Goal: Information Seeking & Learning: Check status

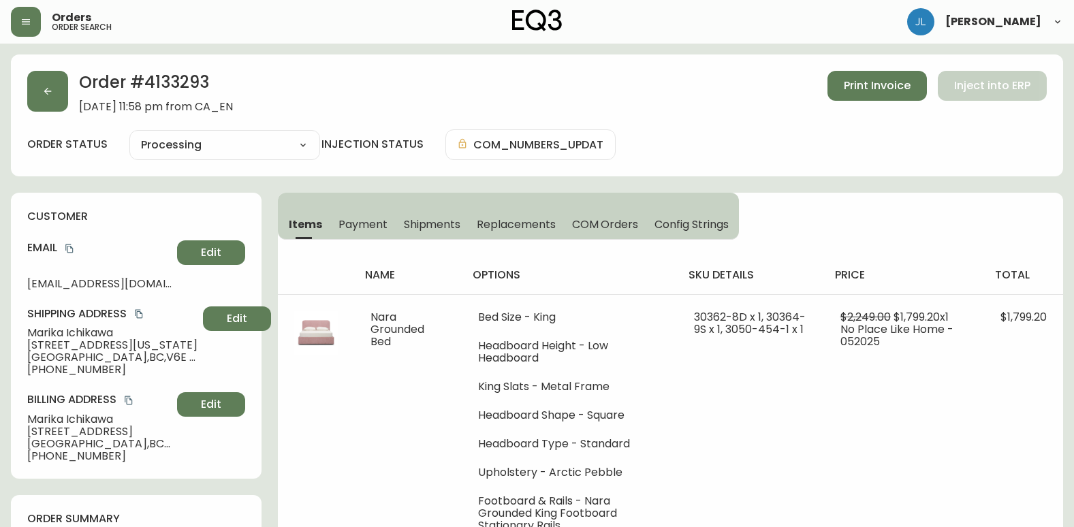
select select "PROCESSING"
click at [48, 85] on button "button" at bounding box center [47, 91] width 41 height 41
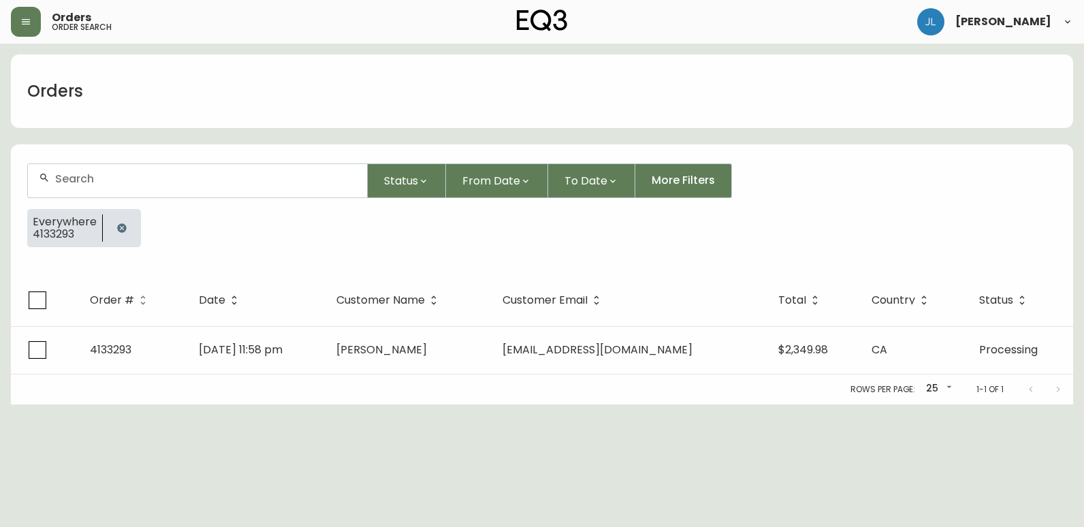
click at [116, 223] on icon "button" at bounding box center [121, 228] width 11 height 11
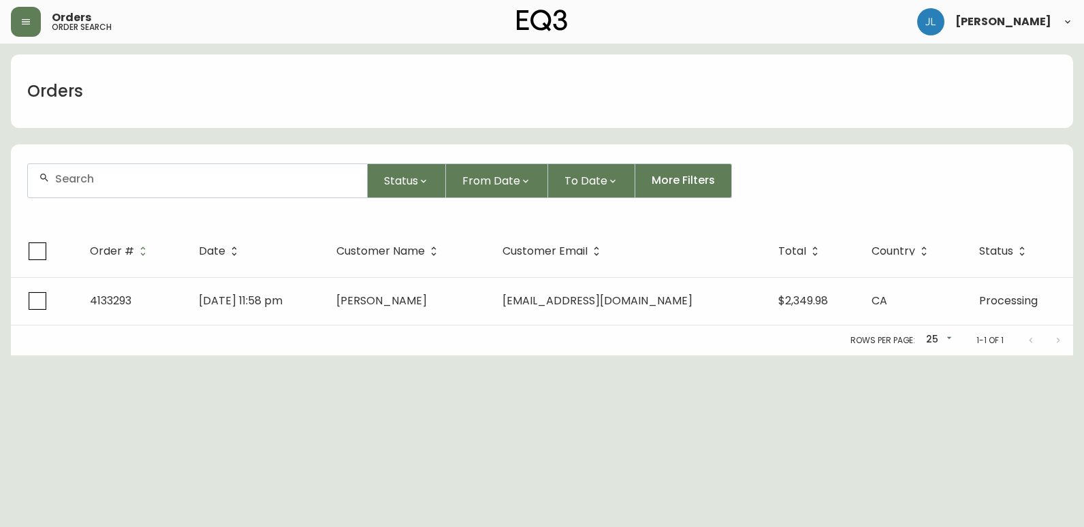
click at [126, 178] on input "text" at bounding box center [205, 178] width 301 height 13
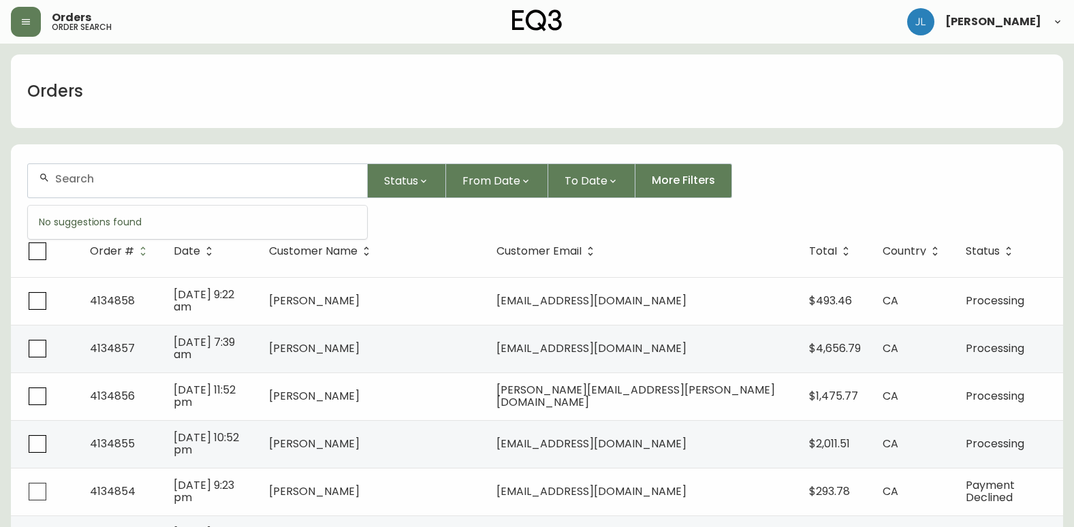
paste input "647) 719-6513"
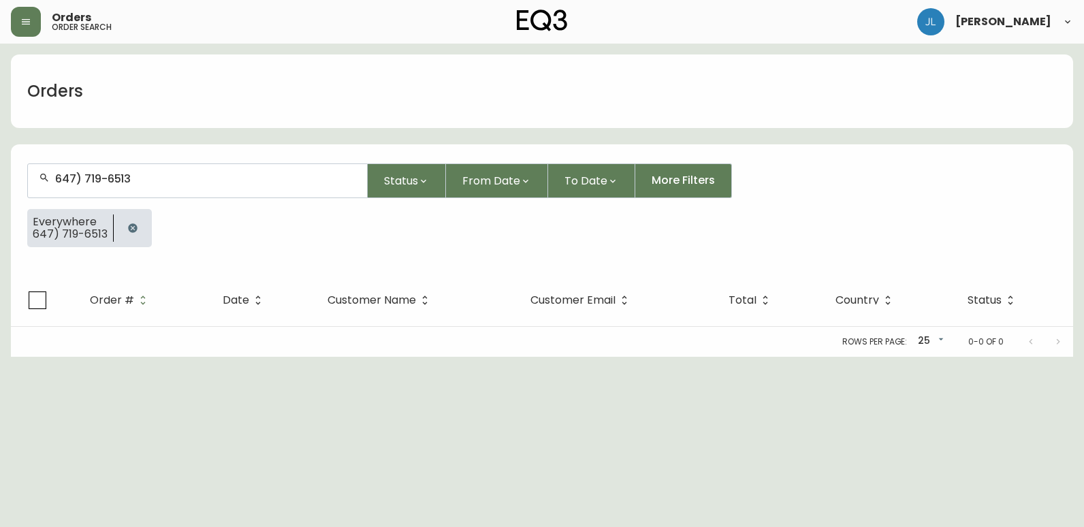
type input "647) 719-6513"
click at [32, 348] on div "Rows per page: 25 25 0-0 of 0" at bounding box center [542, 342] width 1063 height 30
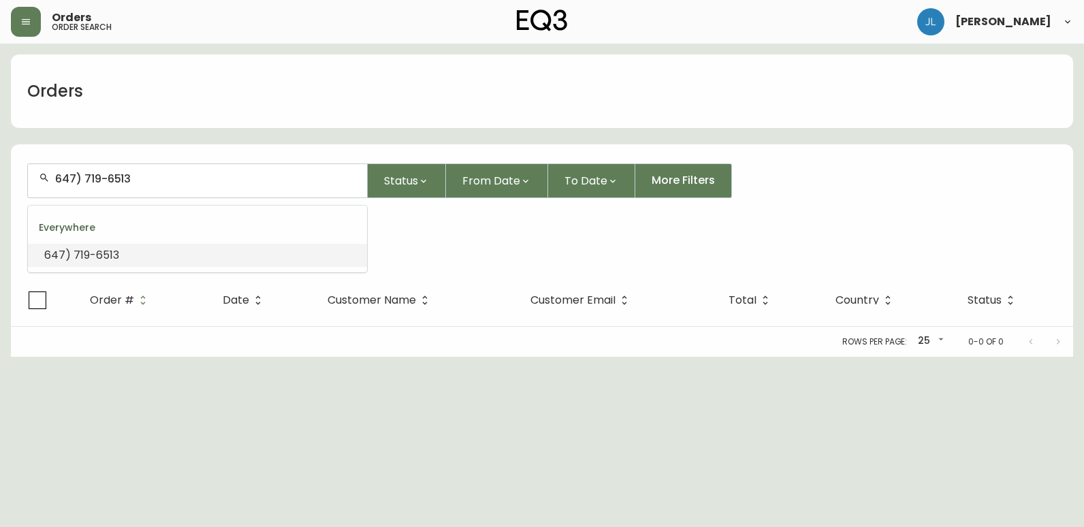
drag, startPoint x: 155, startPoint y: 181, endPoint x: 1, endPoint y: 148, distance: 157.5
click at [0, 150] on html "Orders order search [PERSON_NAME] Orders 647) 719-6513 Status From Date To Date…" at bounding box center [542, 178] width 1084 height 357
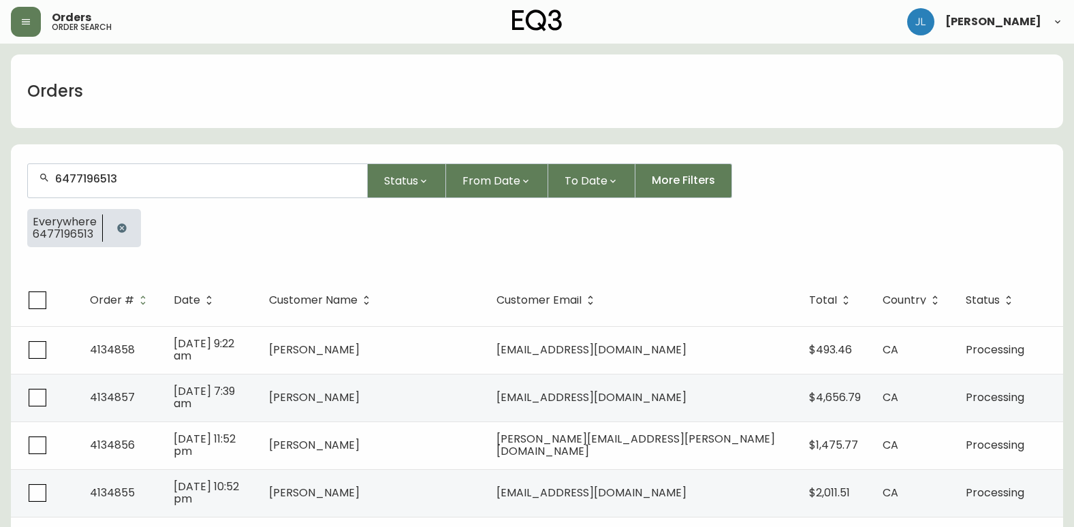
type input "6477196513"
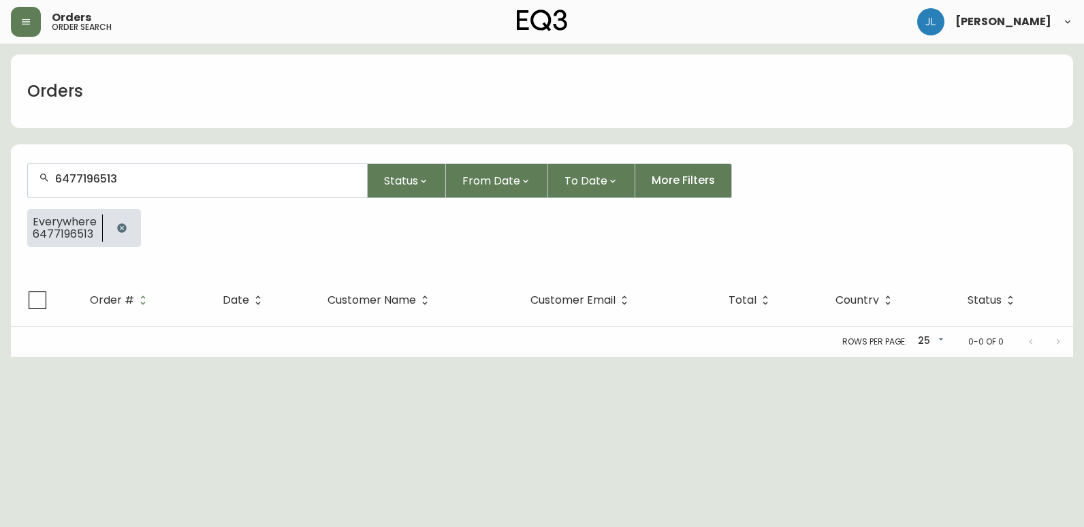
click at [123, 230] on icon "button" at bounding box center [121, 227] width 9 height 9
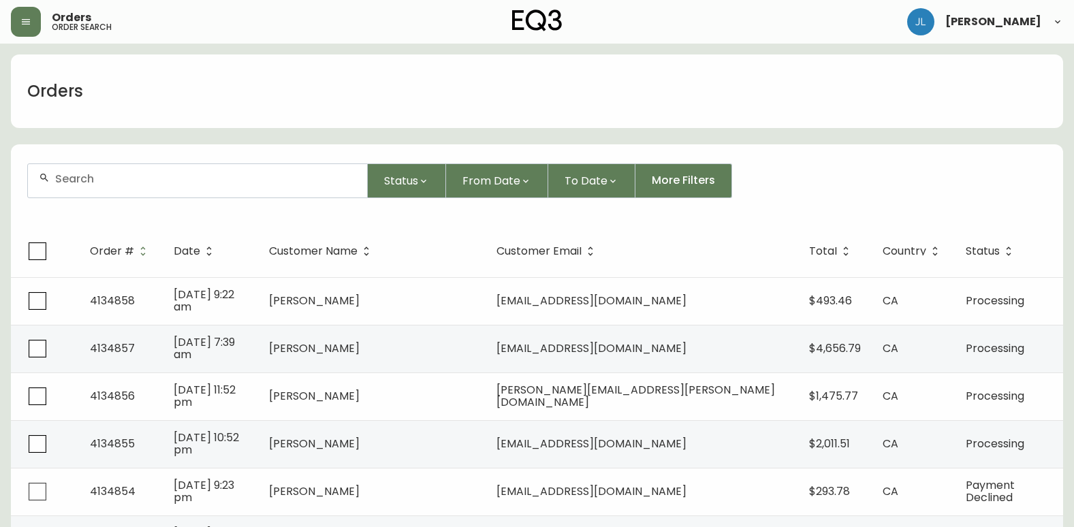
drag, startPoint x: 12, startPoint y: 102, endPoint x: 17, endPoint y: 114, distance: 13.2
click at [12, 102] on div "Orders" at bounding box center [55, 91] width 89 height 44
click at [108, 166] on div at bounding box center [197, 180] width 339 height 33
click at [266, 188] on div at bounding box center [197, 180] width 339 height 33
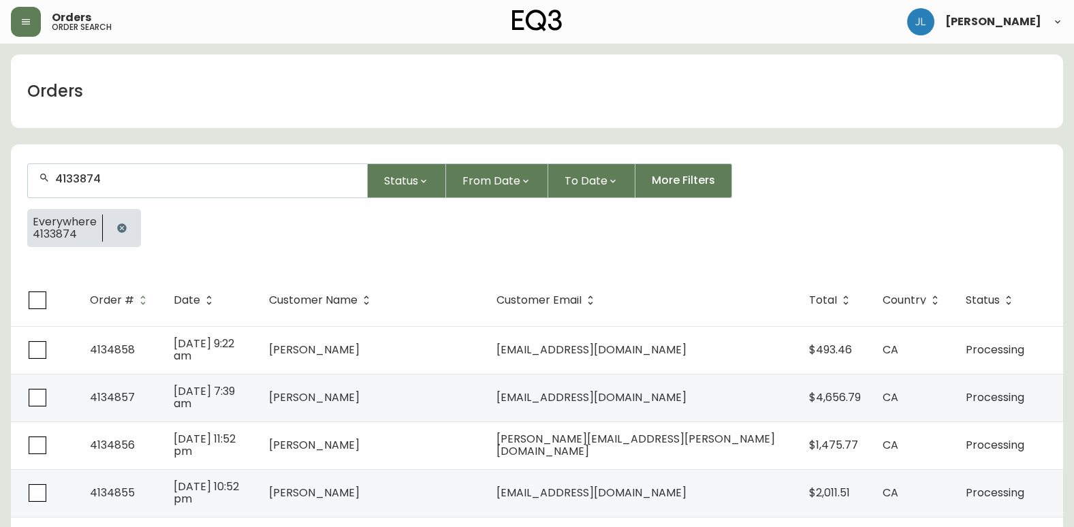
type input "4133874"
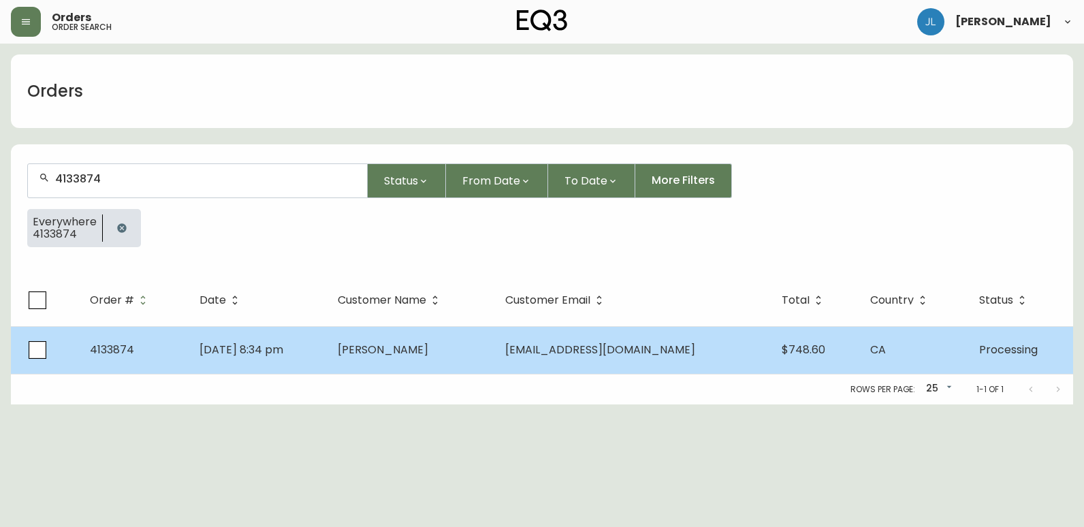
click at [383, 347] on span "[PERSON_NAME]" at bounding box center [383, 350] width 91 height 16
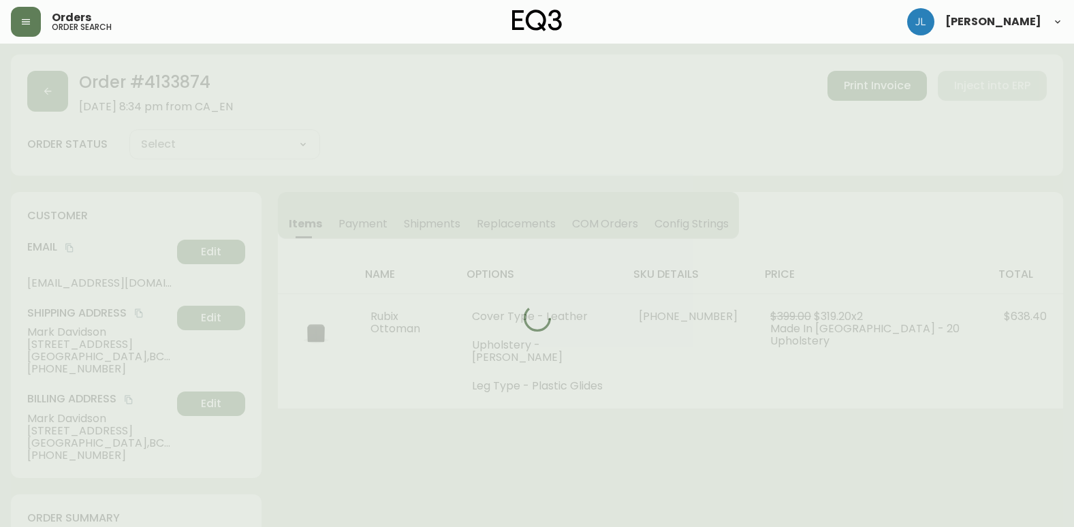
type input "Processing"
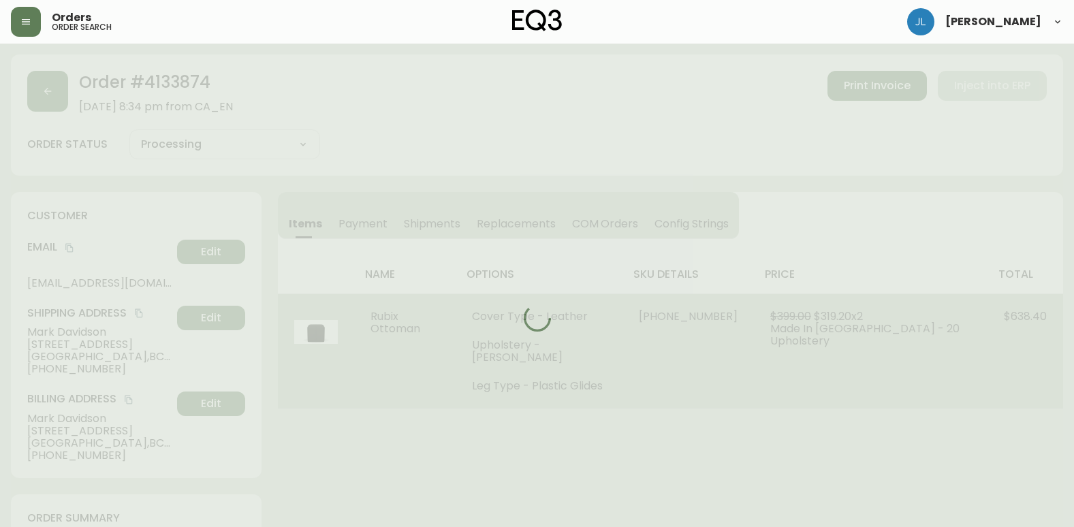
select select "PROCESSING"
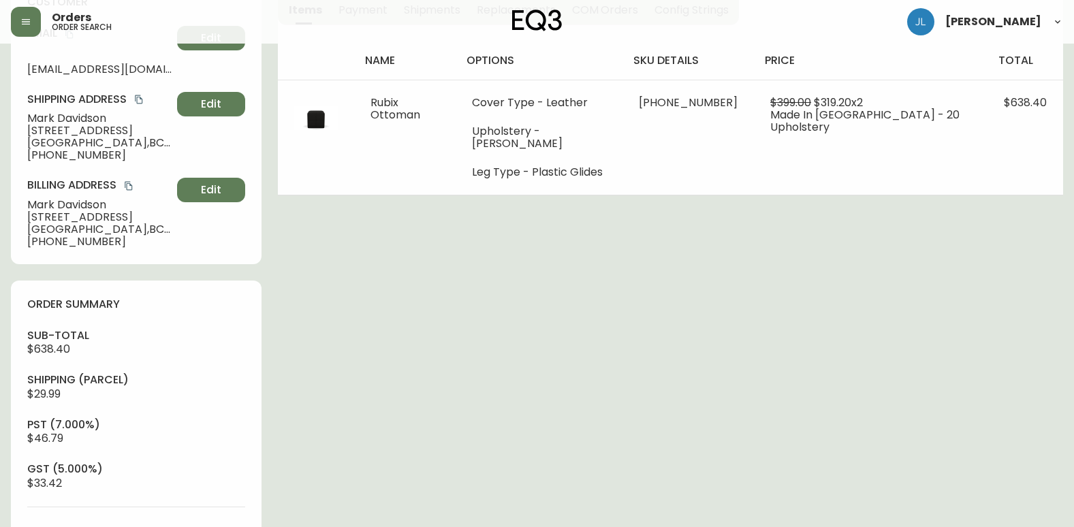
scroll to position [477, 0]
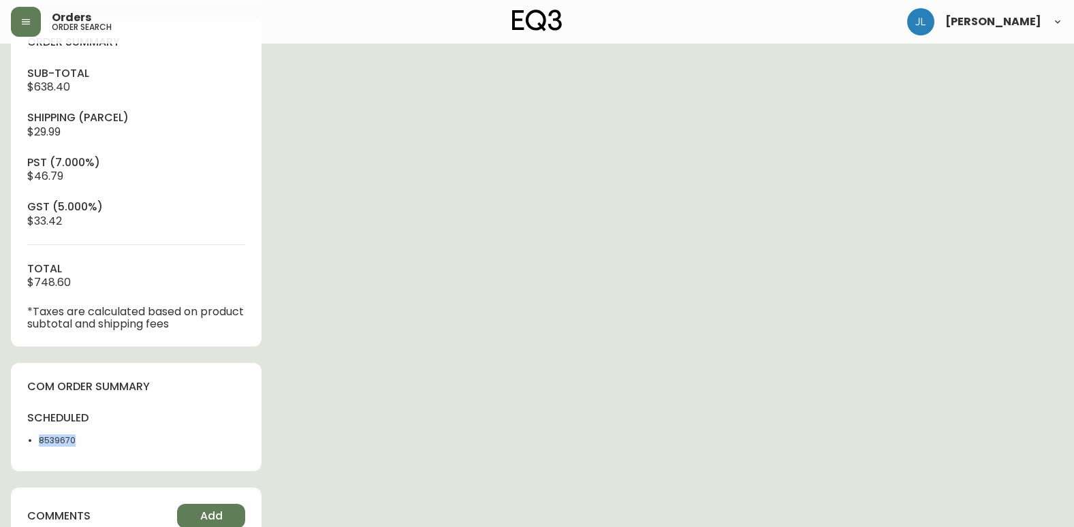
drag, startPoint x: 44, startPoint y: 443, endPoint x: 25, endPoint y: 449, distance: 19.8
click at [25, 449] on div "com order summary scheduled 8539670" at bounding box center [136, 417] width 251 height 108
copy li "8539670"
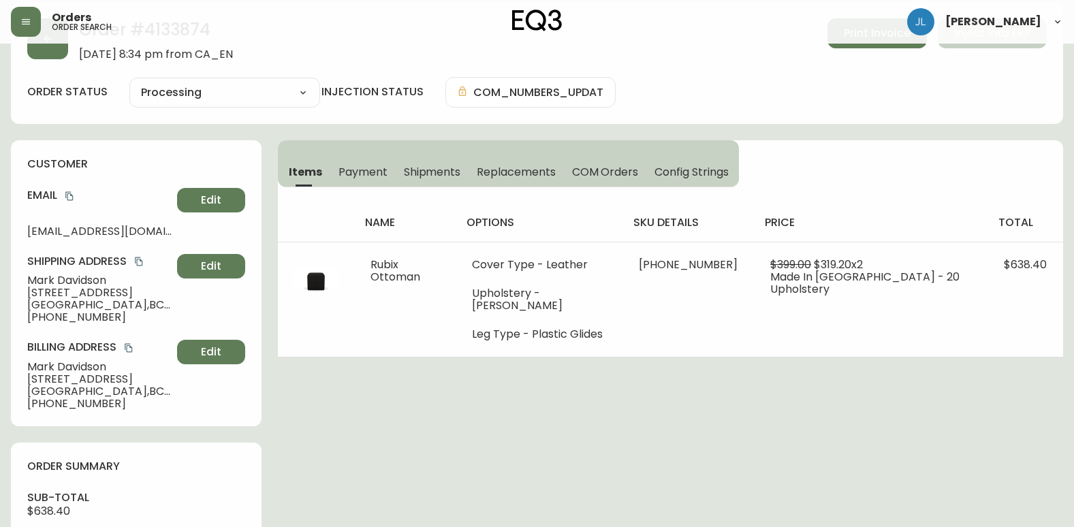
scroll to position [0, 0]
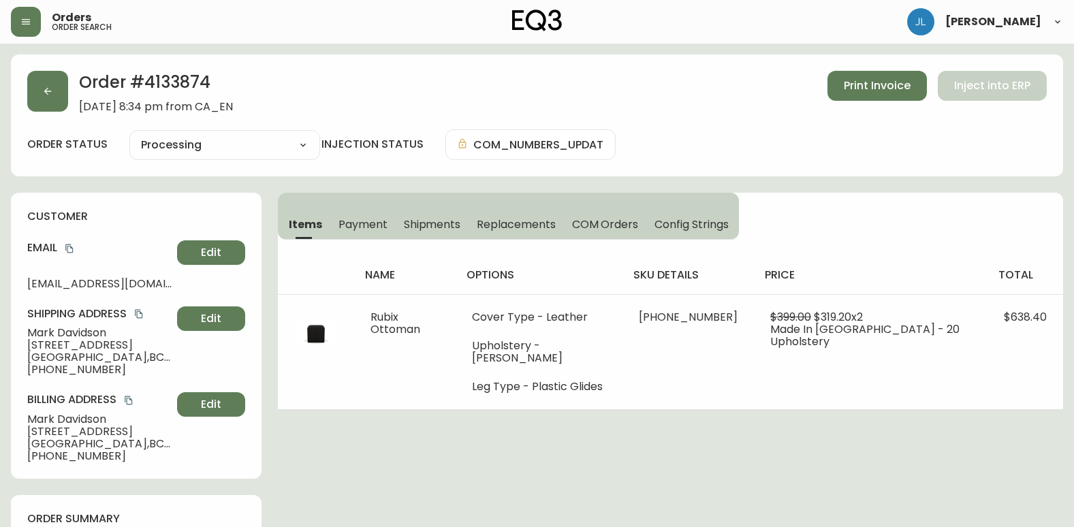
click at [41, 86] on button "button" at bounding box center [47, 91] width 41 height 41
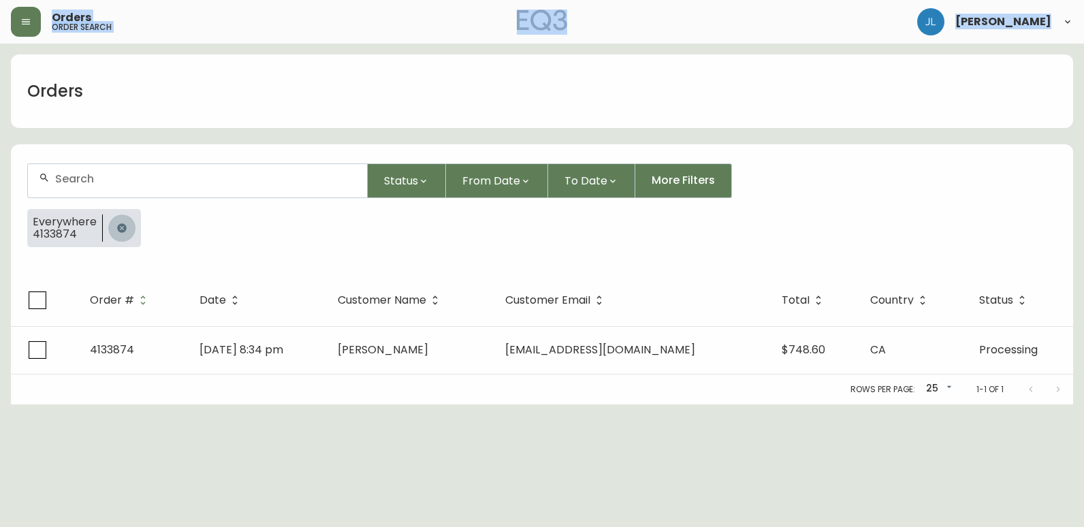
click at [124, 227] on icon "button" at bounding box center [121, 227] width 9 height 9
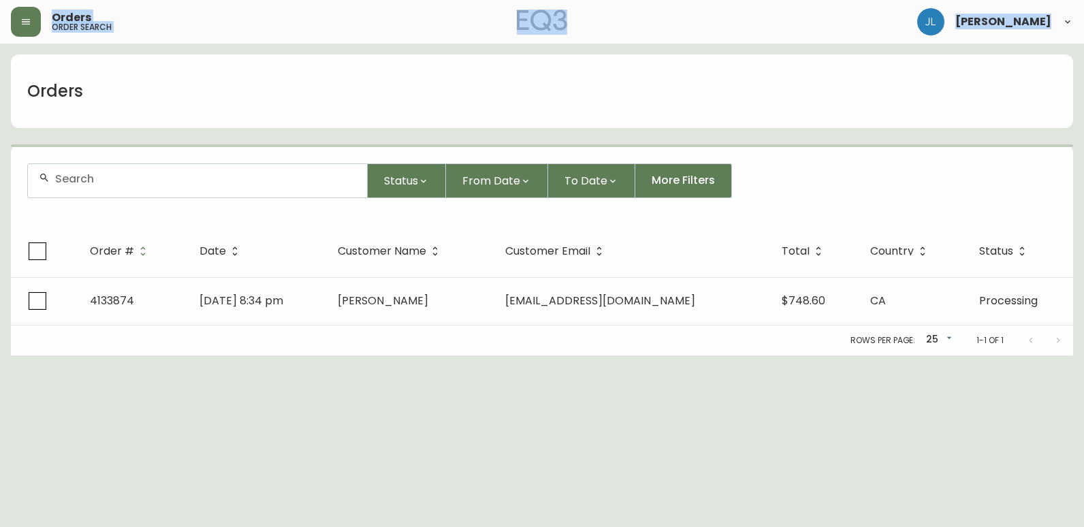
click at [138, 179] on input "text" at bounding box center [205, 178] width 301 height 13
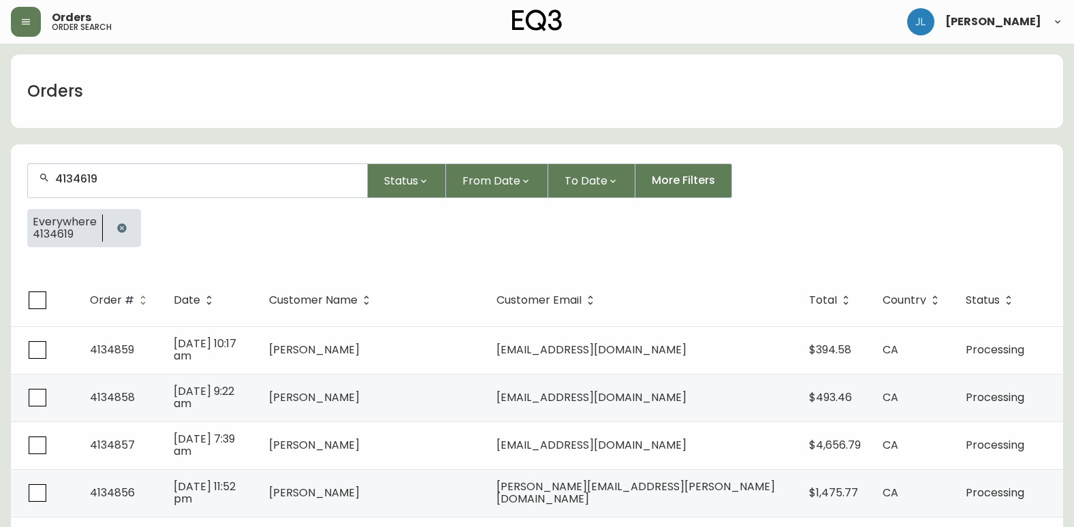
type input "4134619"
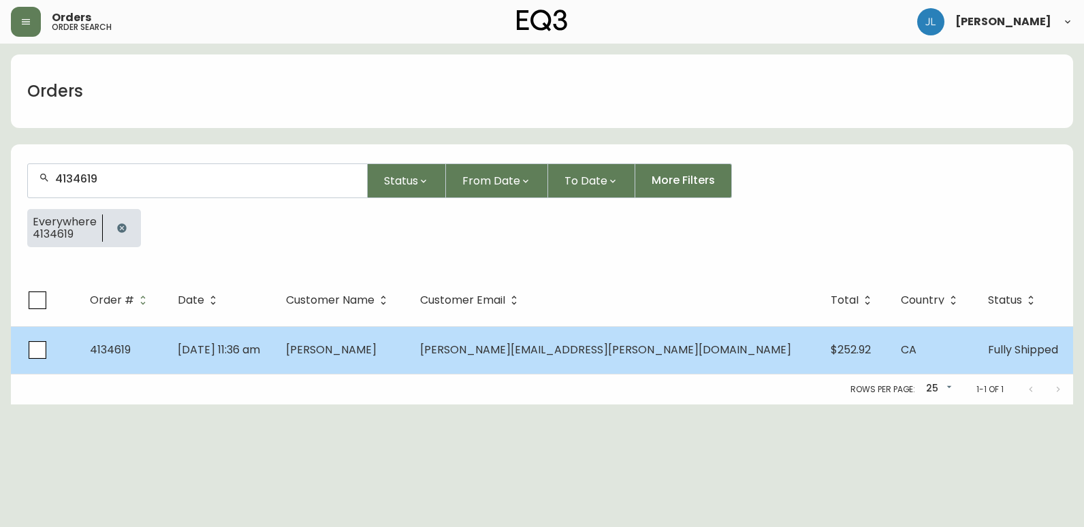
click at [409, 362] on td "[PERSON_NAME]" at bounding box center [341, 350] width 133 height 48
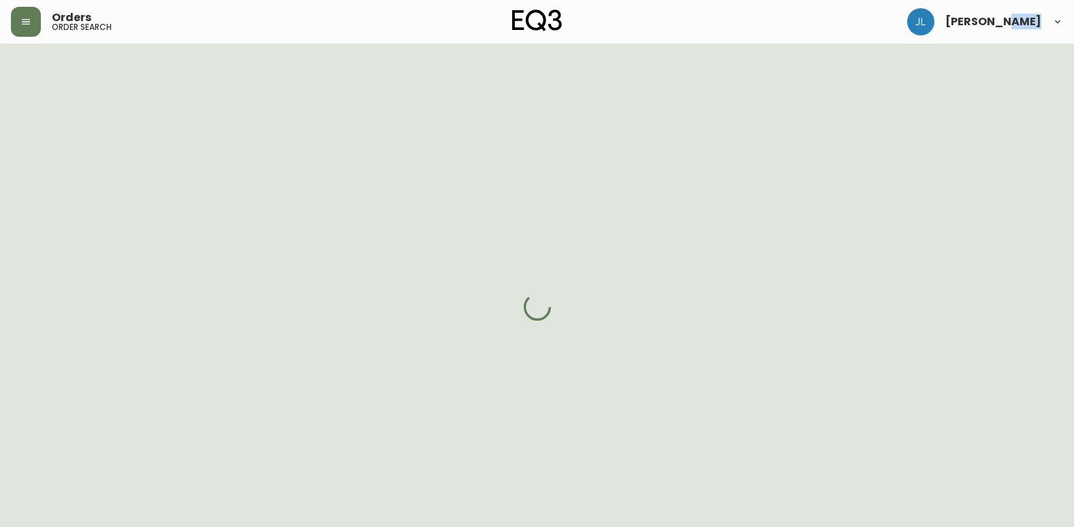
click at [512, 362] on div at bounding box center [537, 307] width 1074 height 527
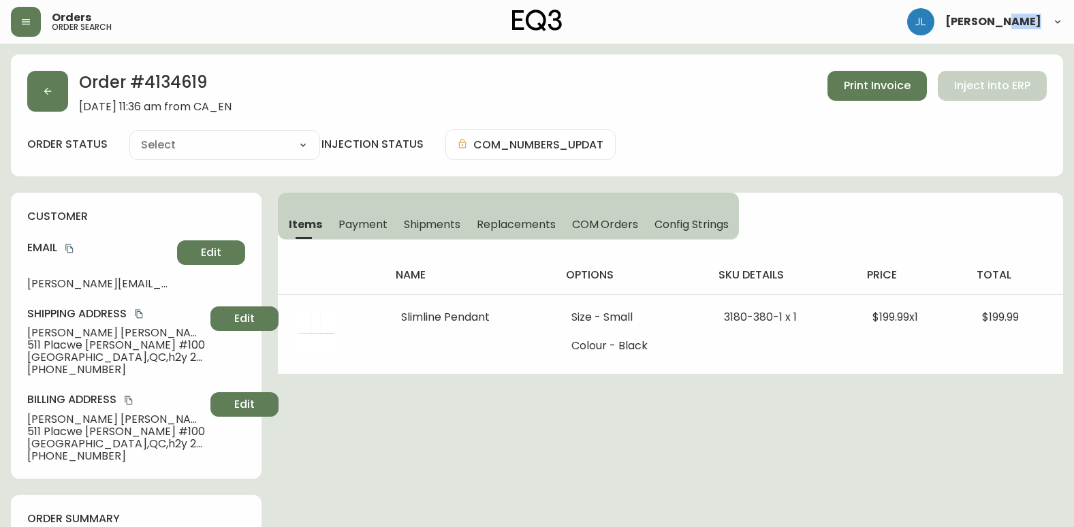
type input "Fully Shipped"
select select "FULLY_SHIPPED"
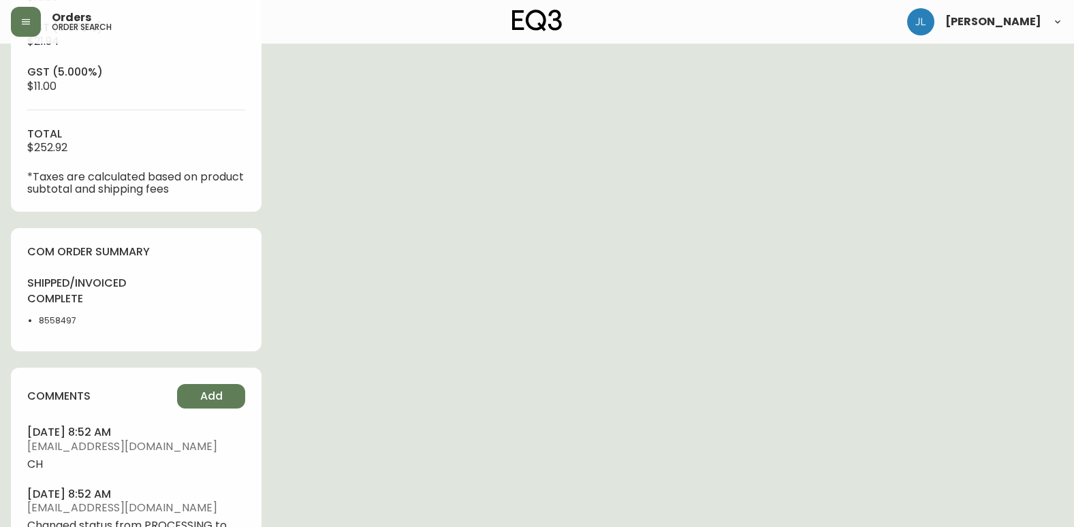
scroll to position [613, 0]
drag, startPoint x: 84, startPoint y: 326, endPoint x: 7, endPoint y: 328, distance: 76.3
click at [7, 328] on main "Order # 4134619 [DATE] 11:36 am from [GEOGRAPHIC_DATA] Print Invoice Inject int…" at bounding box center [537, 106] width 1074 height 1350
copy li "8558497"
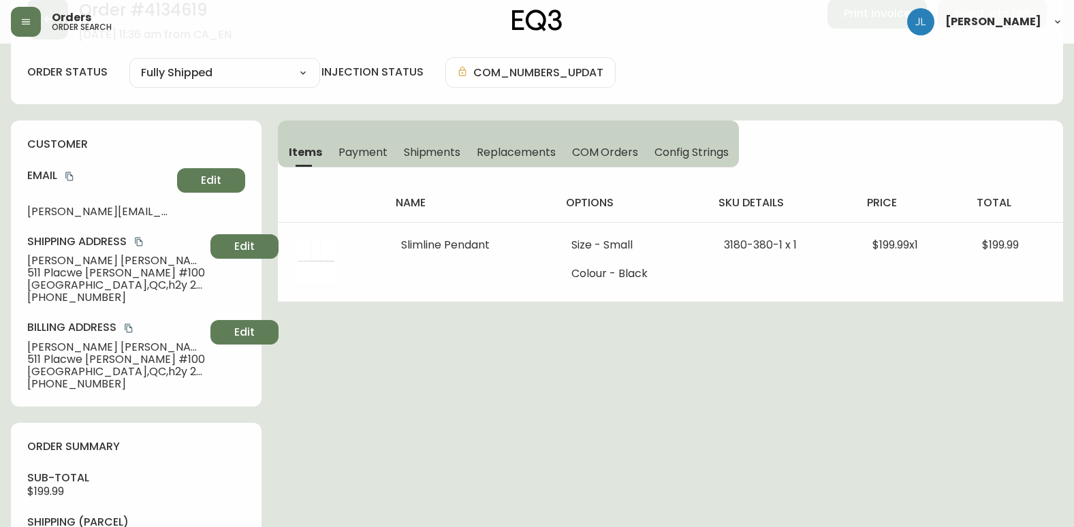
scroll to position [68, 0]
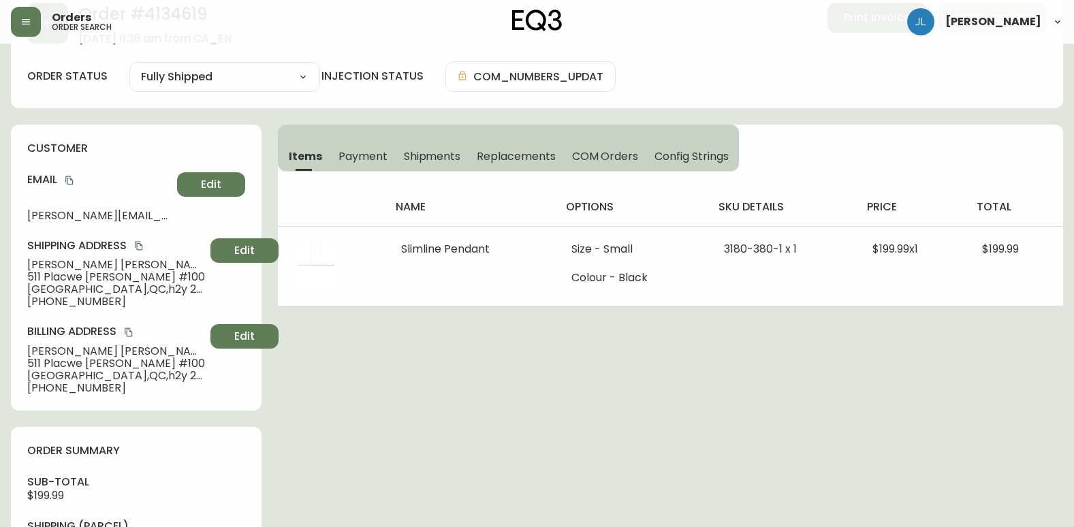
click at [415, 159] on span "Shipments" at bounding box center [432, 156] width 57 height 14
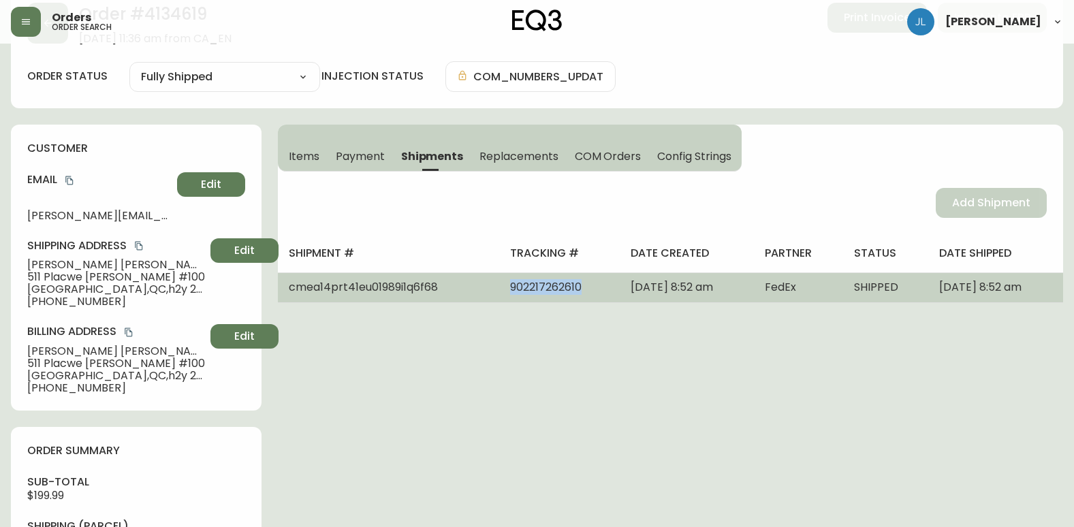
drag, startPoint x: 530, startPoint y: 291, endPoint x: 467, endPoint y: 288, distance: 63.4
click at [499, 288] on td "902217262610" at bounding box center [559, 287] width 121 height 30
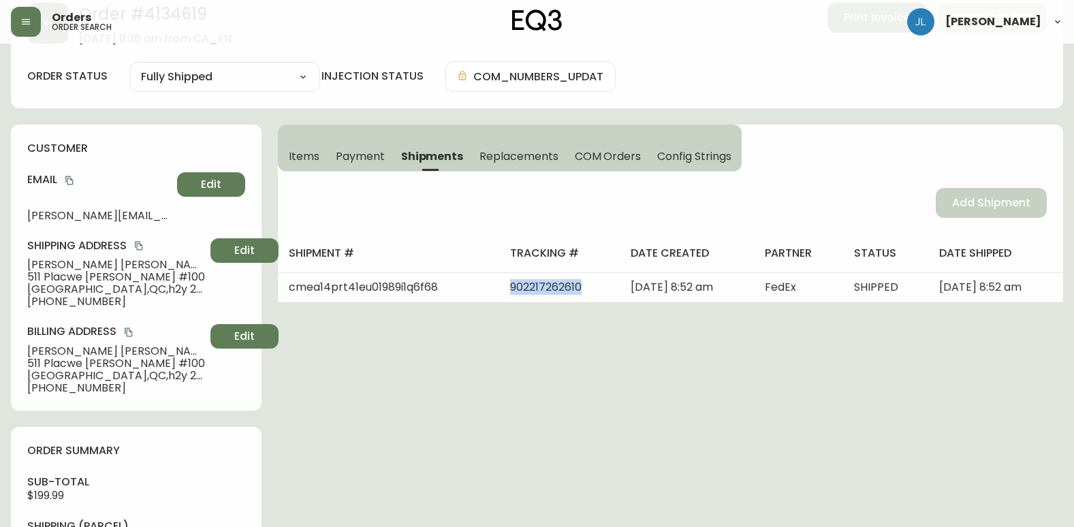
copy span "902217262610"
click at [311, 157] on span "Items" at bounding box center [304, 156] width 31 height 14
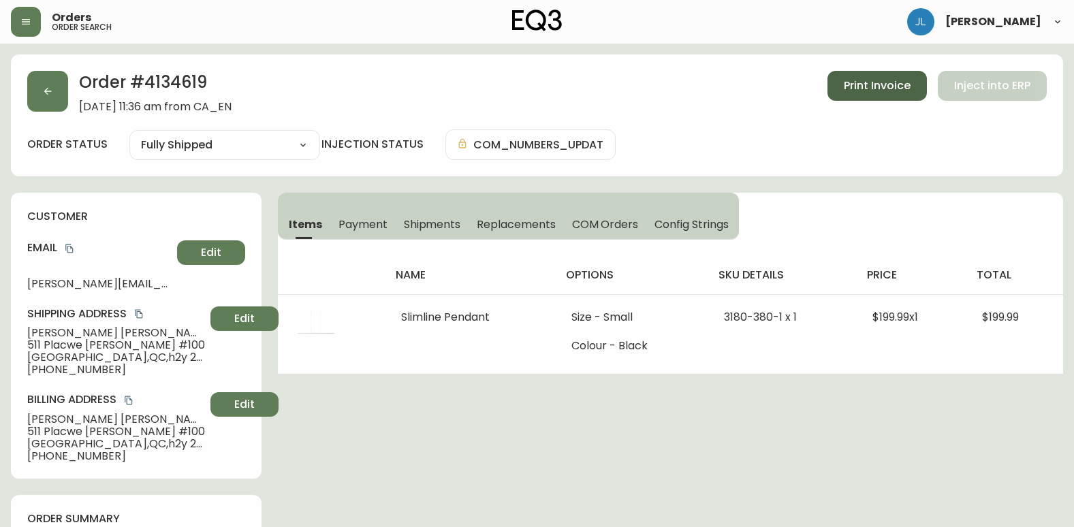
click at [883, 73] on button "Print Invoice" at bounding box center [877, 86] width 99 height 30
drag, startPoint x: 598, startPoint y: 439, endPoint x: 580, endPoint y: 454, distance: 23.3
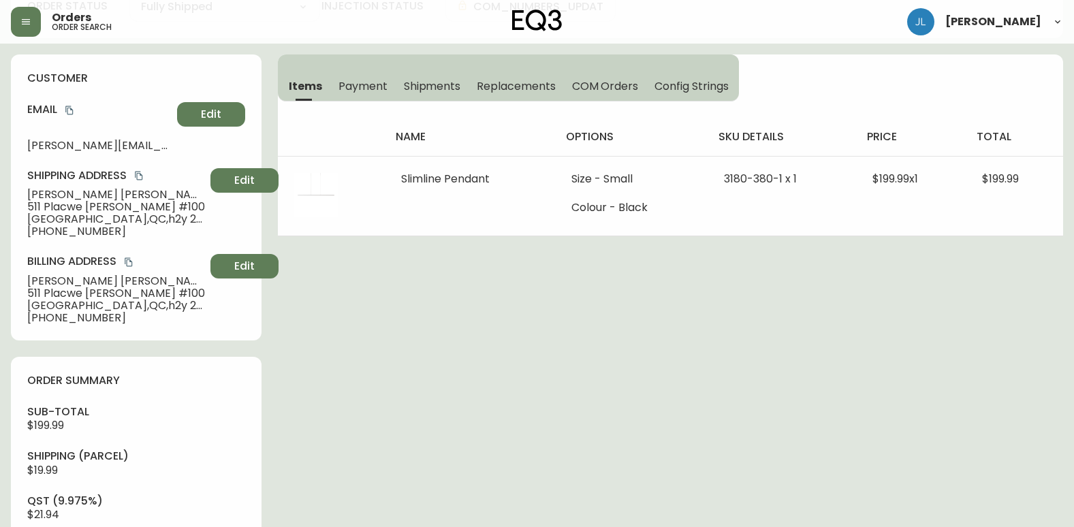
scroll to position [136, 0]
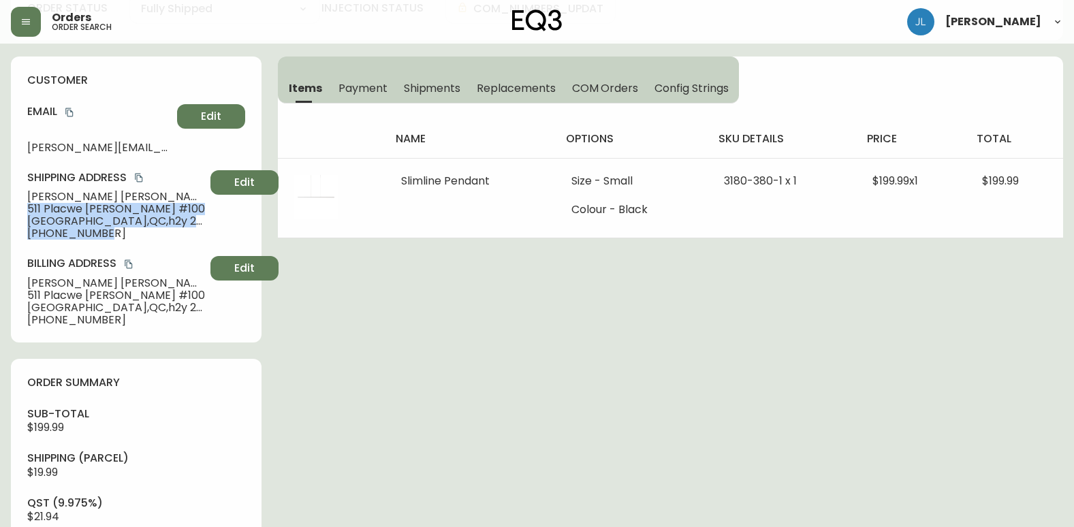
drag, startPoint x: 23, startPoint y: 207, endPoint x: 118, endPoint y: 231, distance: 97.6
click at [118, 231] on div "customer Email [EMAIL_ADDRESS][PERSON_NAME][DOMAIN_NAME] Edit Shipping Address …" at bounding box center [136, 200] width 251 height 286
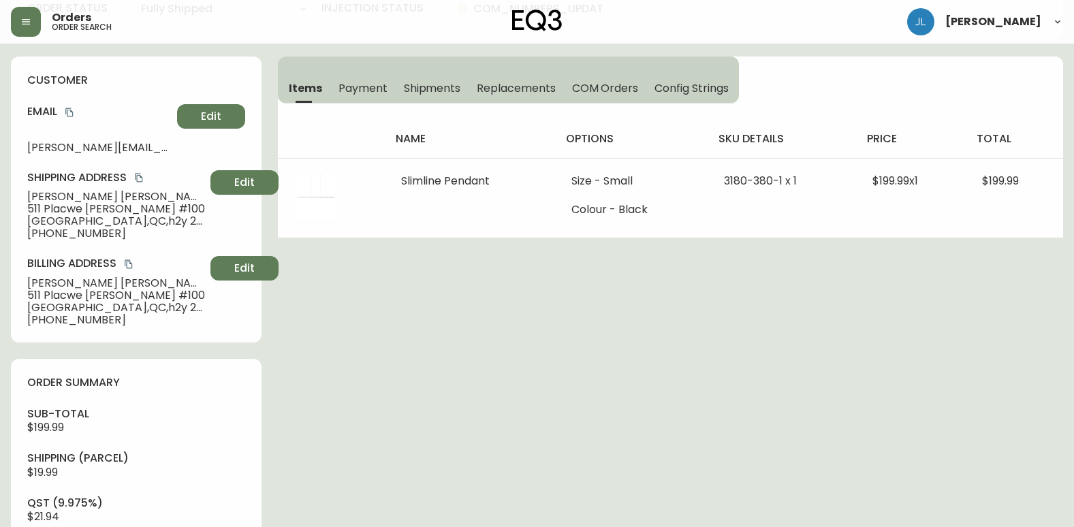
drag, startPoint x: 0, startPoint y: 289, endPoint x: 11, endPoint y: 281, distance: 13.6
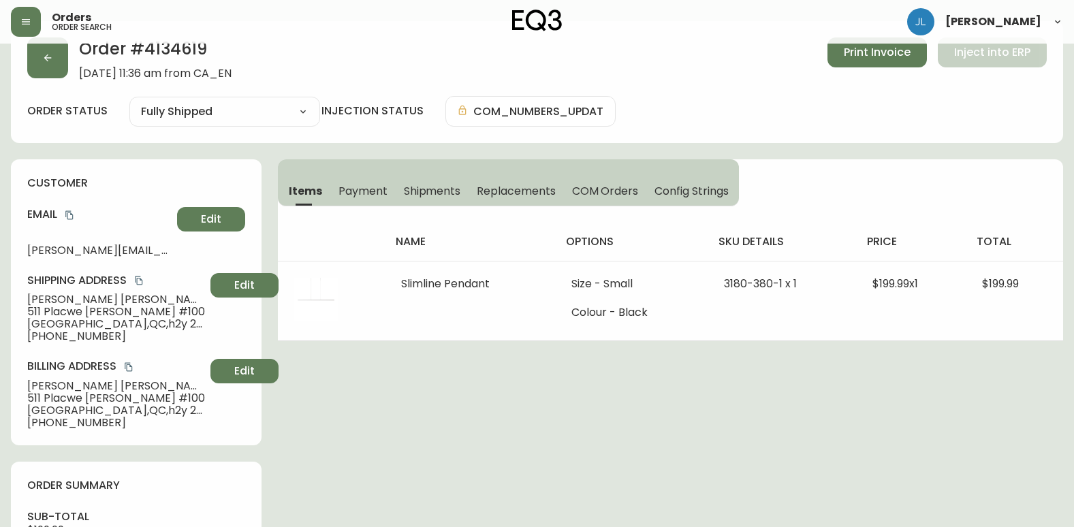
scroll to position [0, 0]
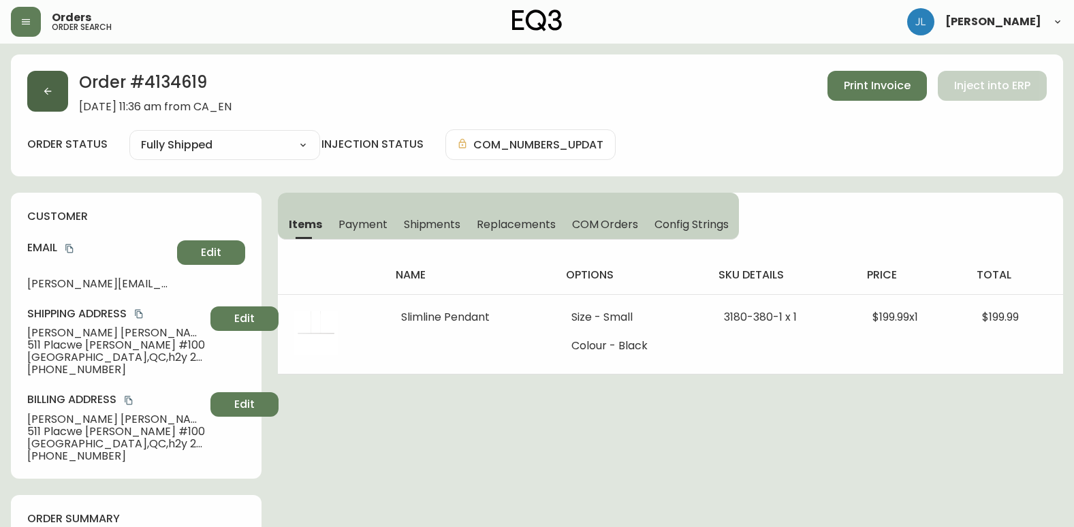
click at [52, 84] on button "button" at bounding box center [47, 91] width 41 height 41
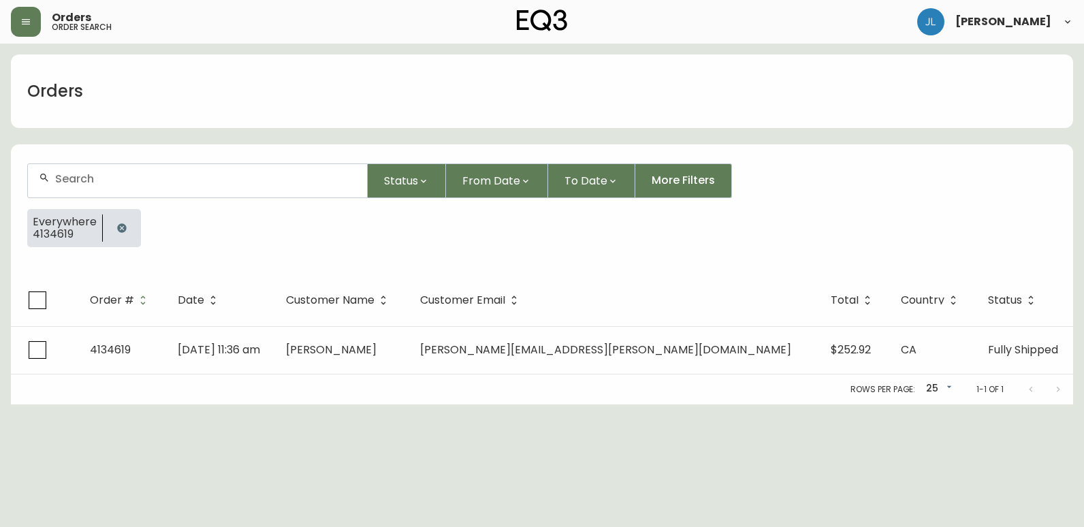
click at [127, 226] on button "button" at bounding box center [121, 228] width 27 height 27
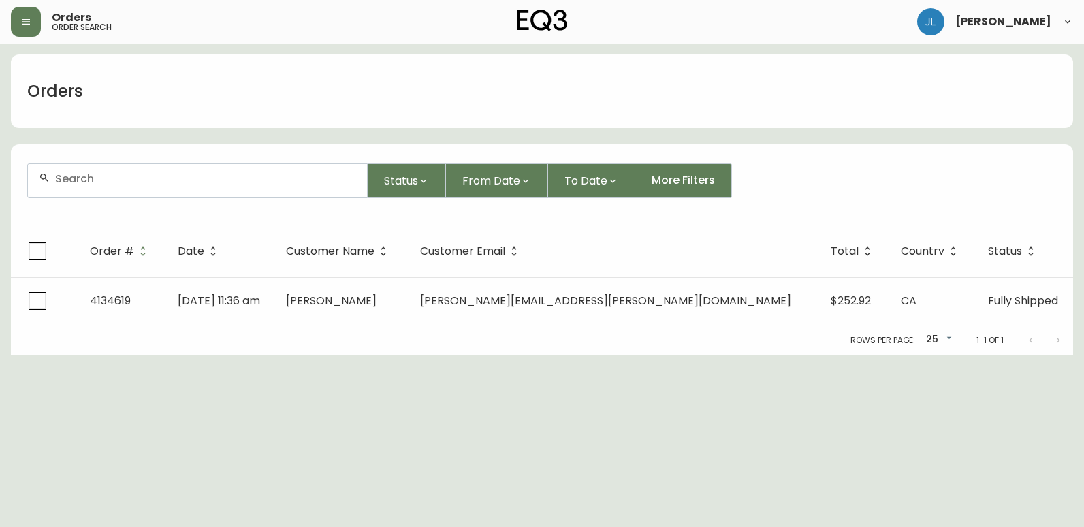
click at [142, 187] on div at bounding box center [197, 180] width 339 height 33
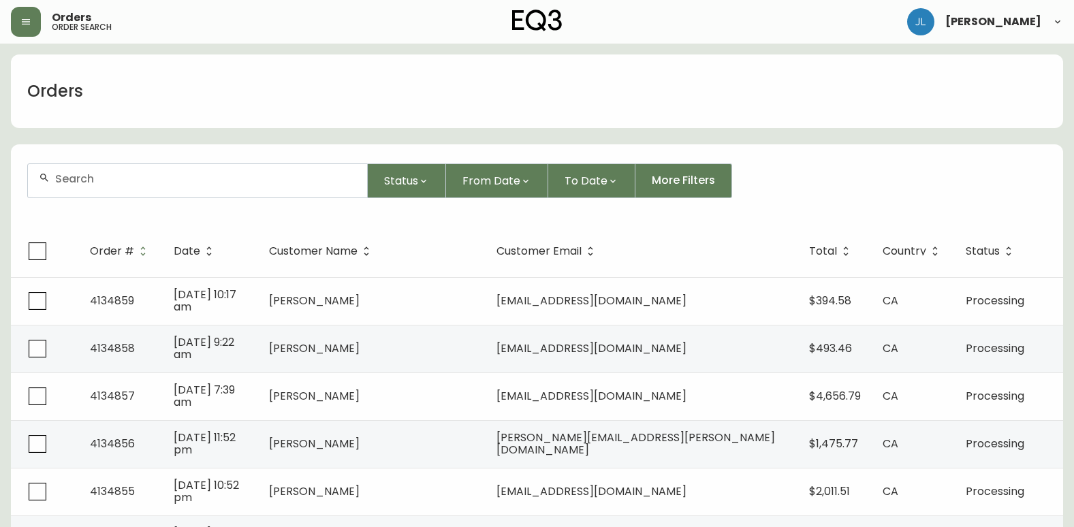
paste input "4133329"
type input "4133329"
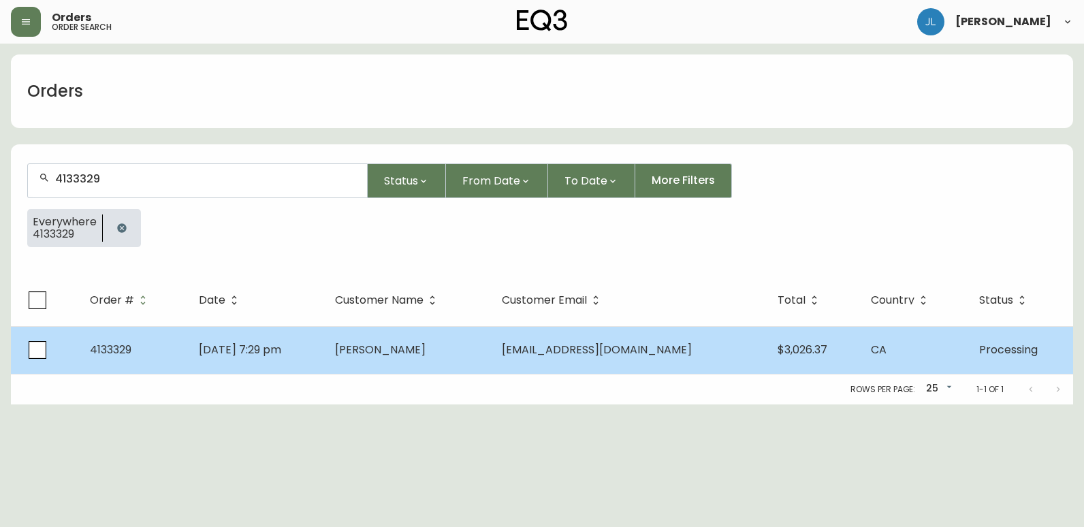
click at [324, 347] on td "[DATE] 7:29 pm" at bounding box center [256, 350] width 136 height 48
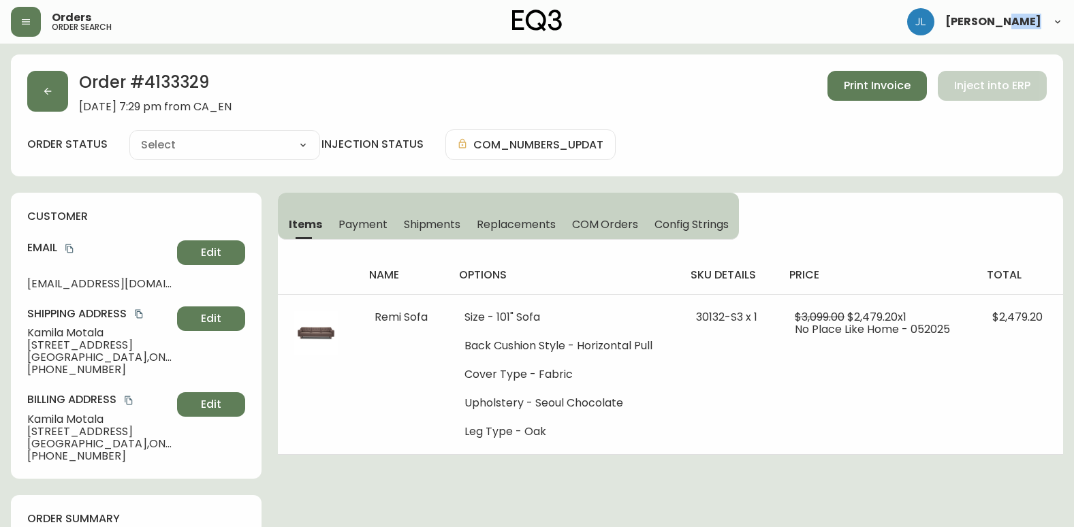
type input "Processing"
select select "PROCESSING"
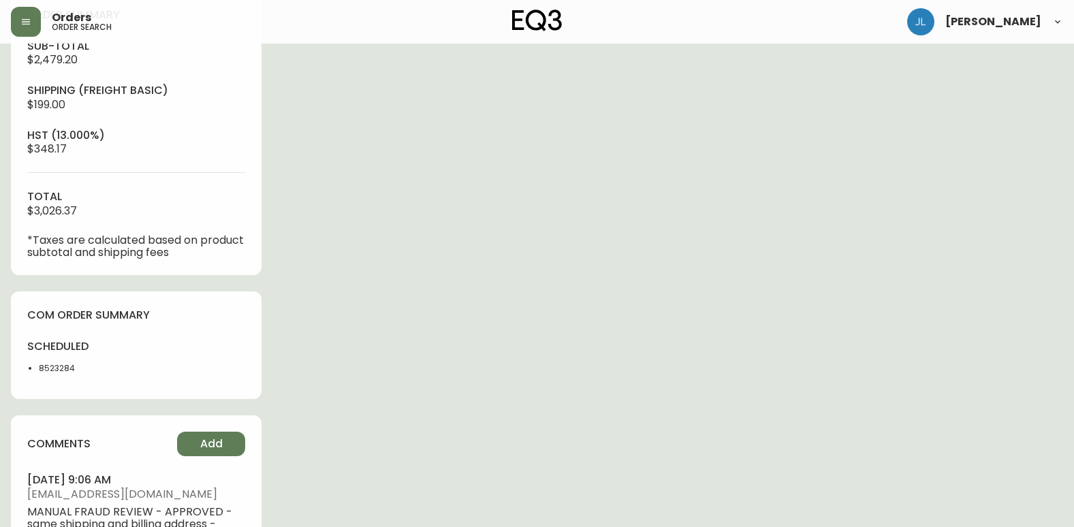
scroll to position [545, 0]
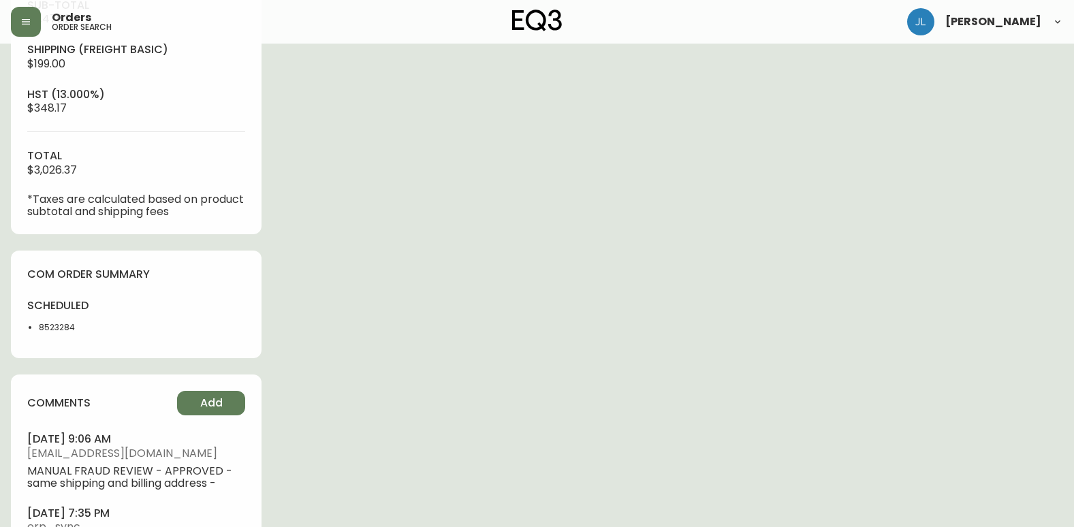
click at [87, 331] on div "scheduled 8523284" at bounding box center [77, 320] width 101 height 44
drag, startPoint x: 87, startPoint y: 330, endPoint x: -3, endPoint y: 332, distance: 89.2
click at [0, 332] on html "Orders order search [PERSON_NAME] Order # 4133329 [DATE] 7:29 pm from CA_EN Pri…" at bounding box center [537, 35] width 1074 height 1161
copy li "8523284"
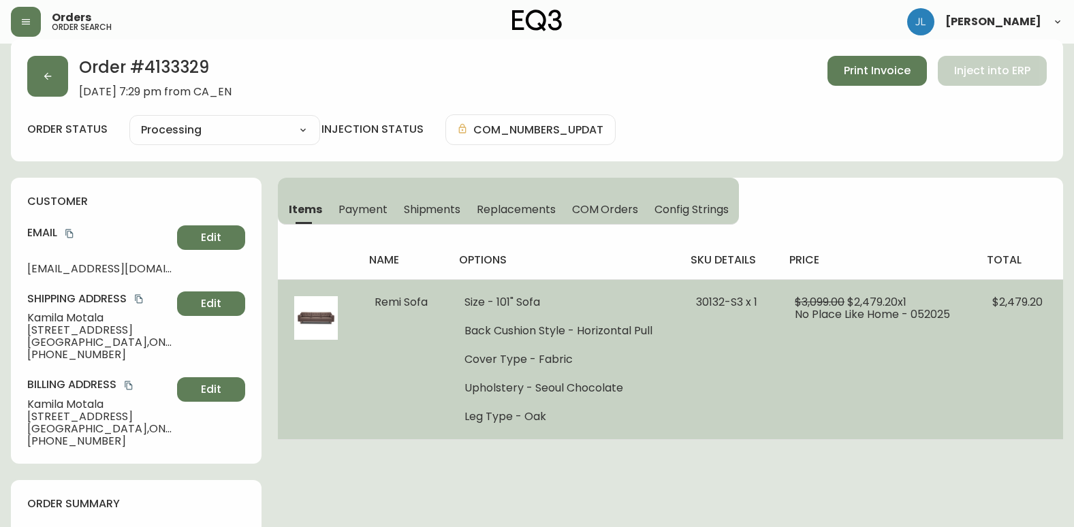
scroll to position [0, 0]
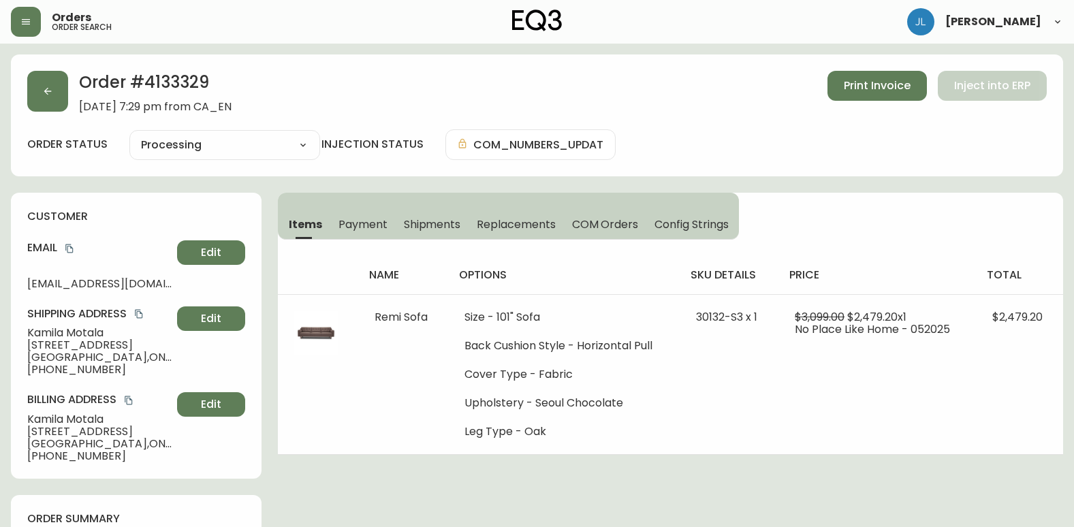
click at [68, 98] on div "Order # 4133329 [DATE] 7:29 pm from CA_EN Print Invoice Inject into ERP" at bounding box center [537, 92] width 1020 height 42
click at [54, 97] on button "button" at bounding box center [47, 91] width 41 height 41
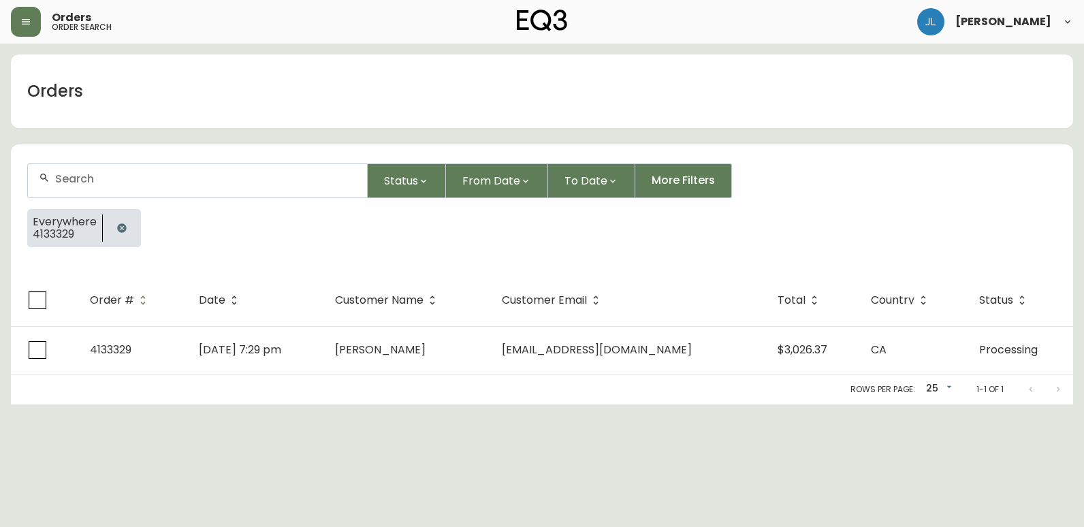
click at [118, 230] on icon "button" at bounding box center [121, 227] width 9 height 9
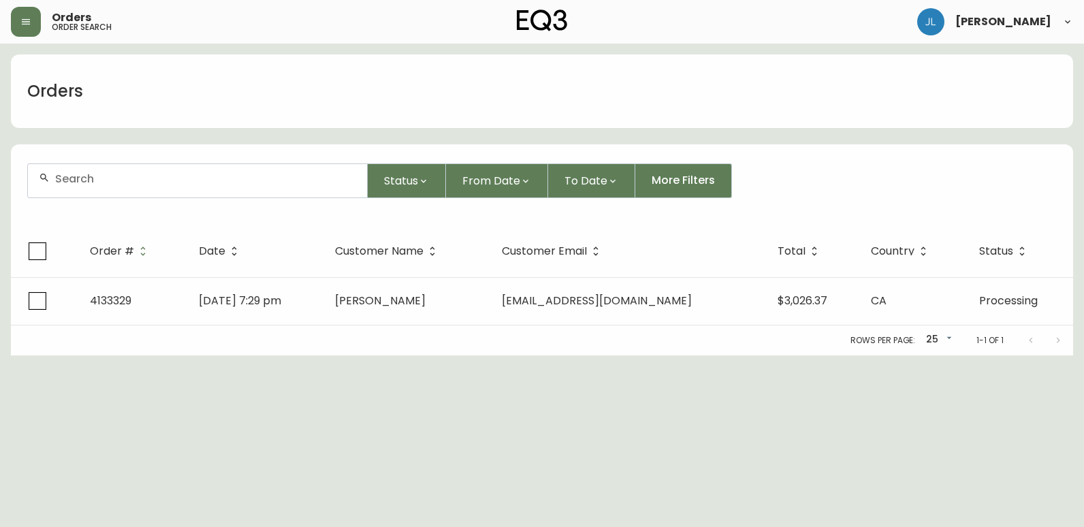
click at [133, 189] on div at bounding box center [197, 180] width 339 height 33
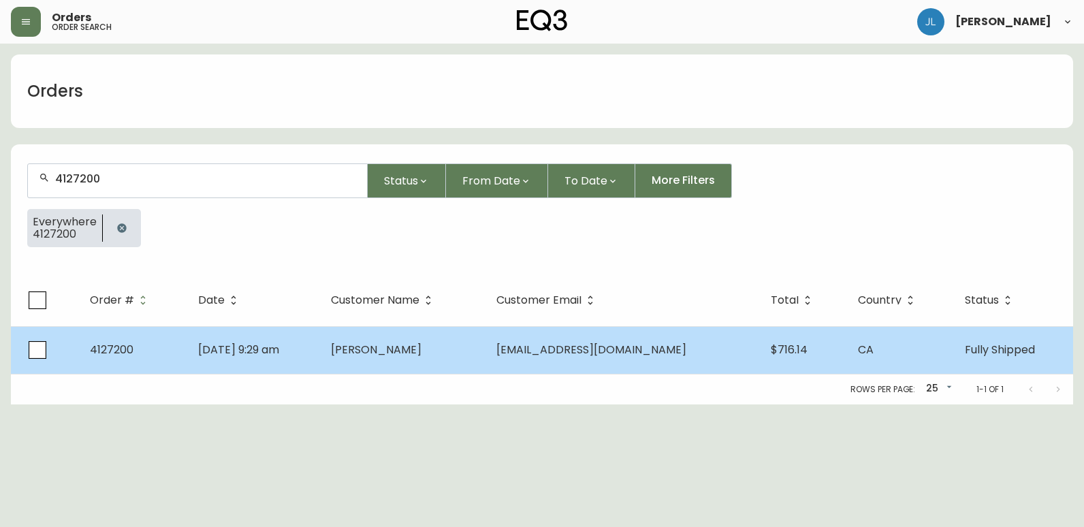
type input "4127200"
click at [320, 359] on td "[DATE] 9:29 am" at bounding box center [253, 350] width 133 height 48
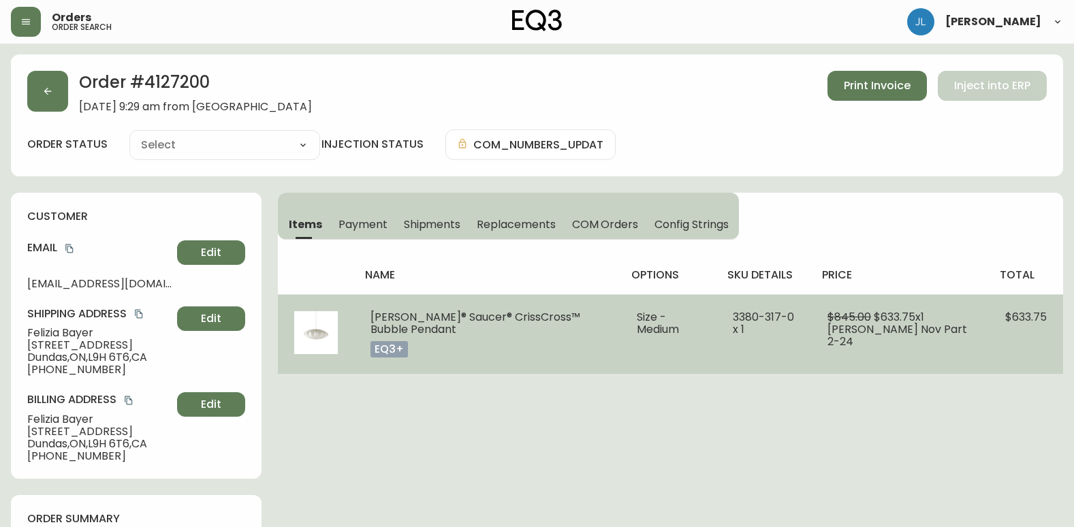
type input "Fully Shipped"
select select "FULLY_SHIPPED"
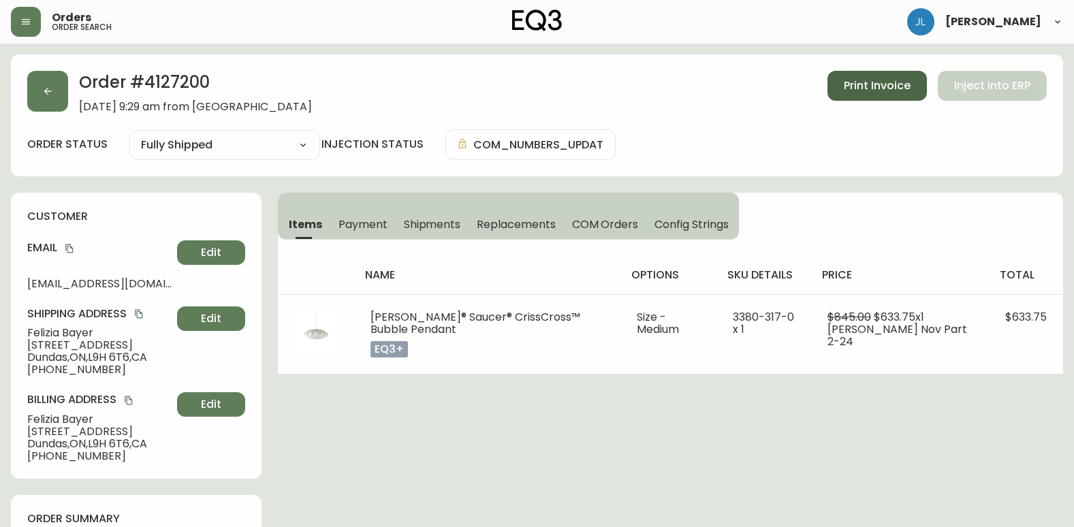
click at [873, 89] on span "Print Invoice" at bounding box center [877, 85] width 67 height 15
